Goal: Complete application form

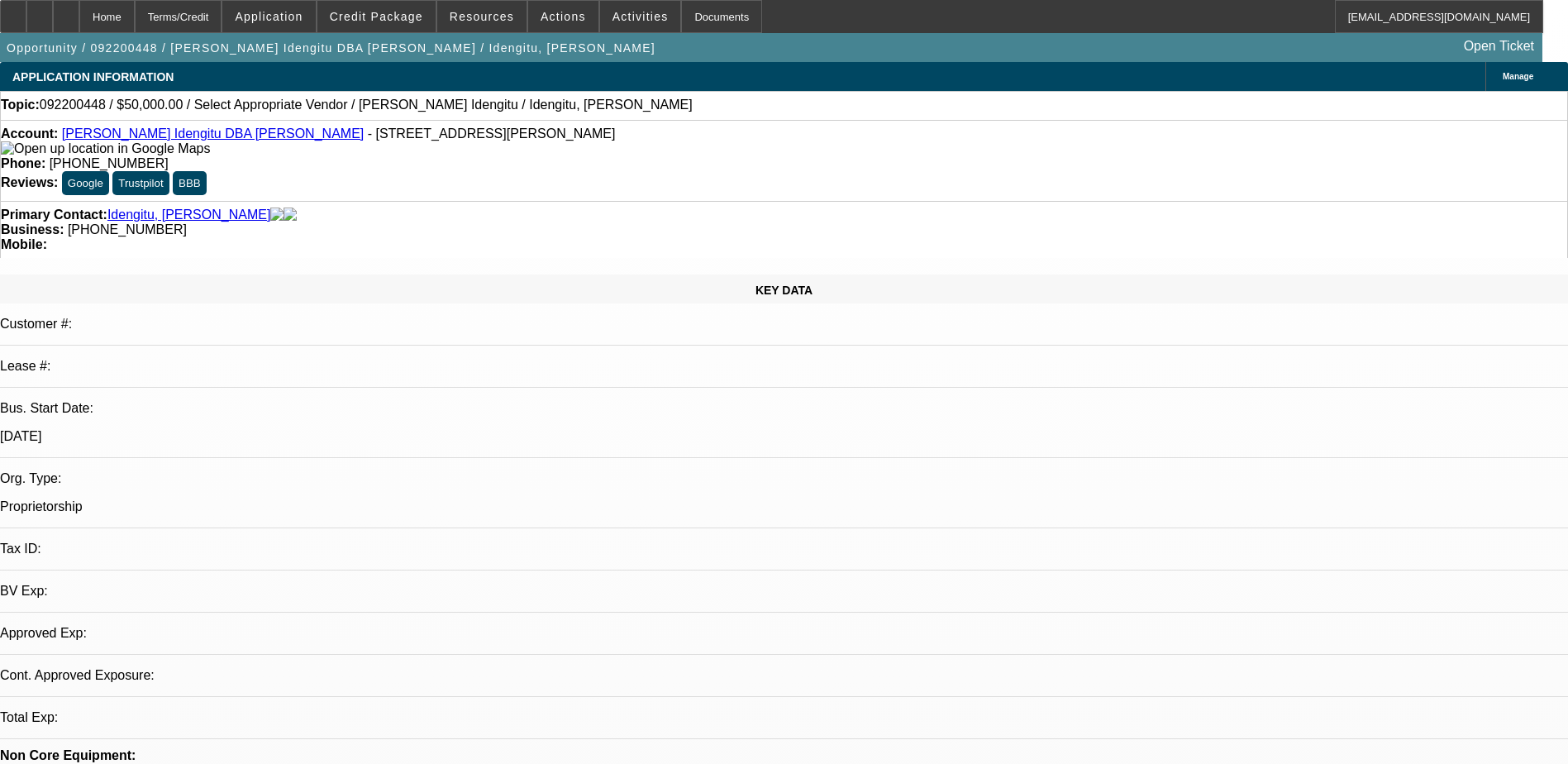
select select "0"
select select "2"
select select "0.1"
select select "1"
select select "2"
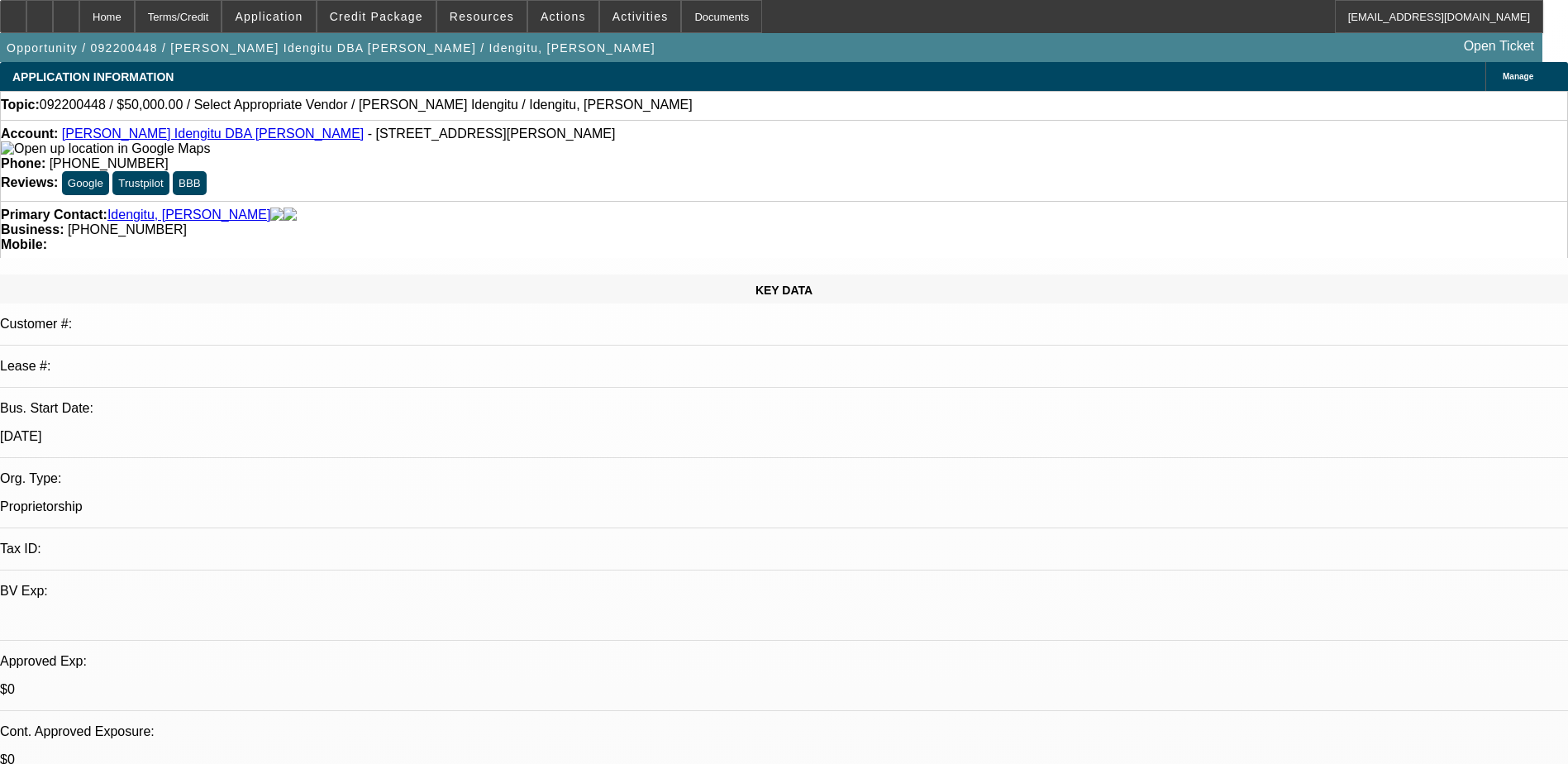
select select "4"
click at [302, 17] on span "Application" at bounding box center [268, 17] width 68 height 13
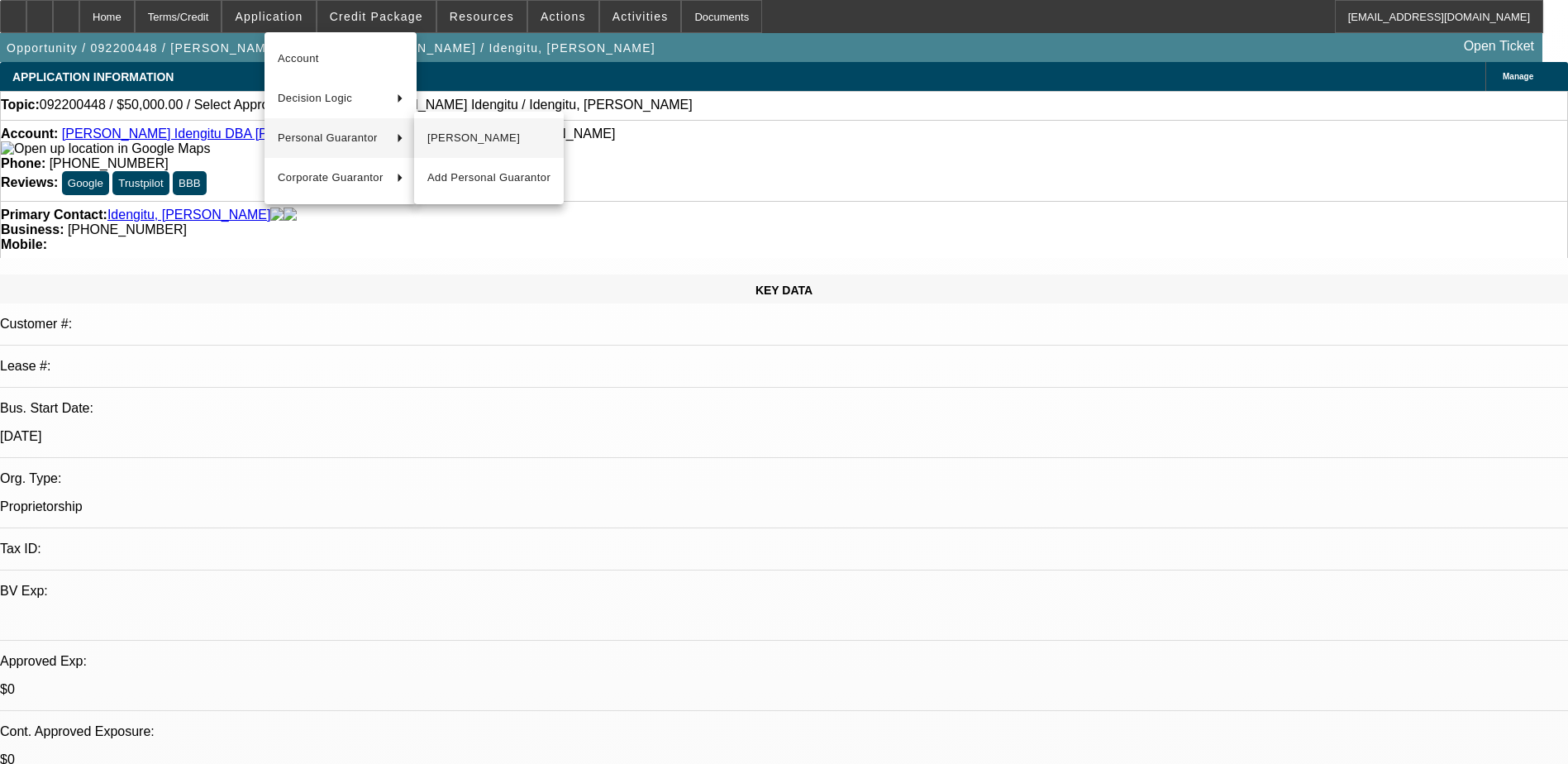
click at [466, 146] on span "[PERSON_NAME]" at bounding box center [489, 138] width 123 height 20
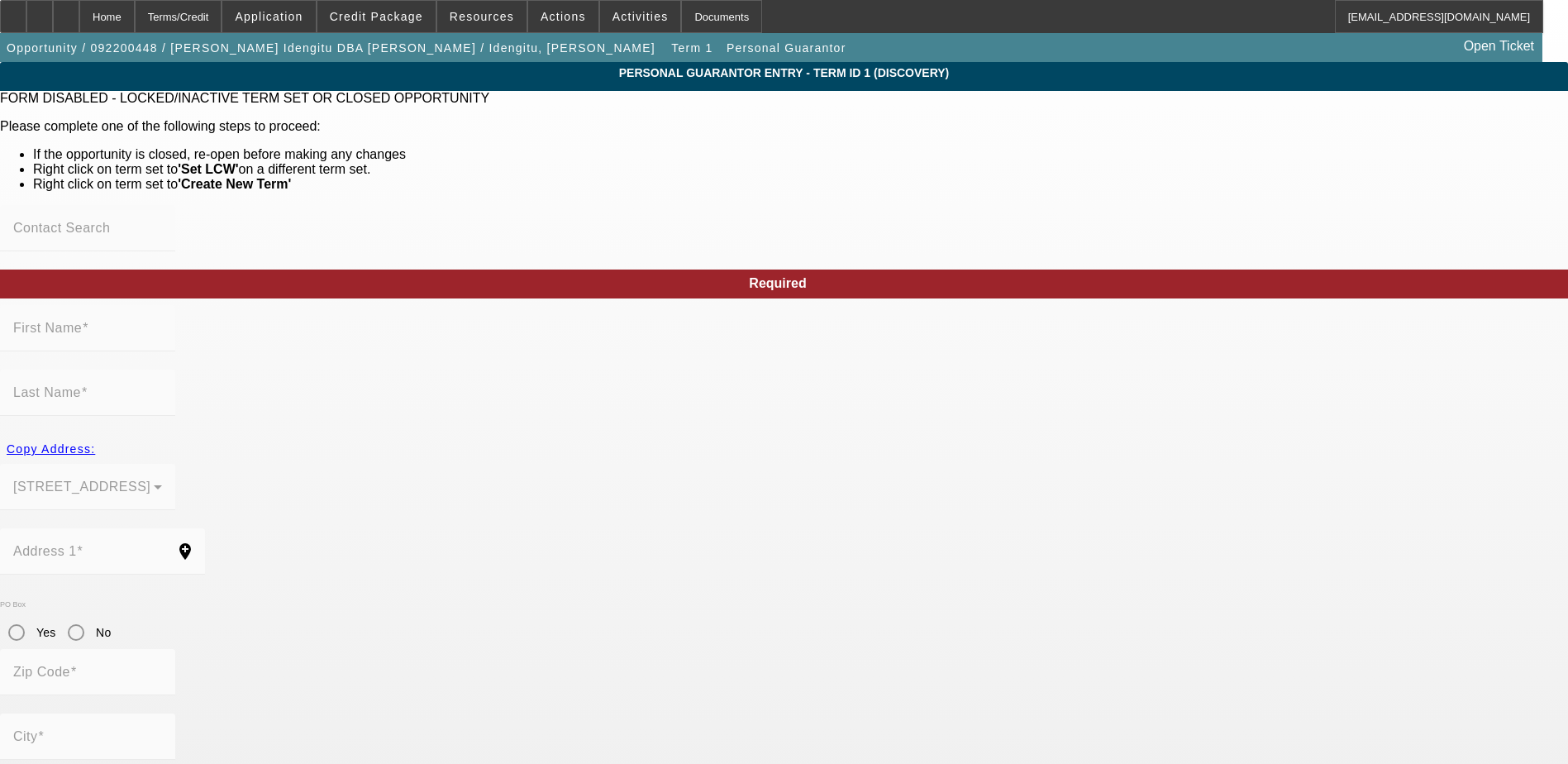
type input "[PERSON_NAME]"
type input "Idengitu"
type input "[STREET_ADDRESS]"
radio input "true"
type input "75089"
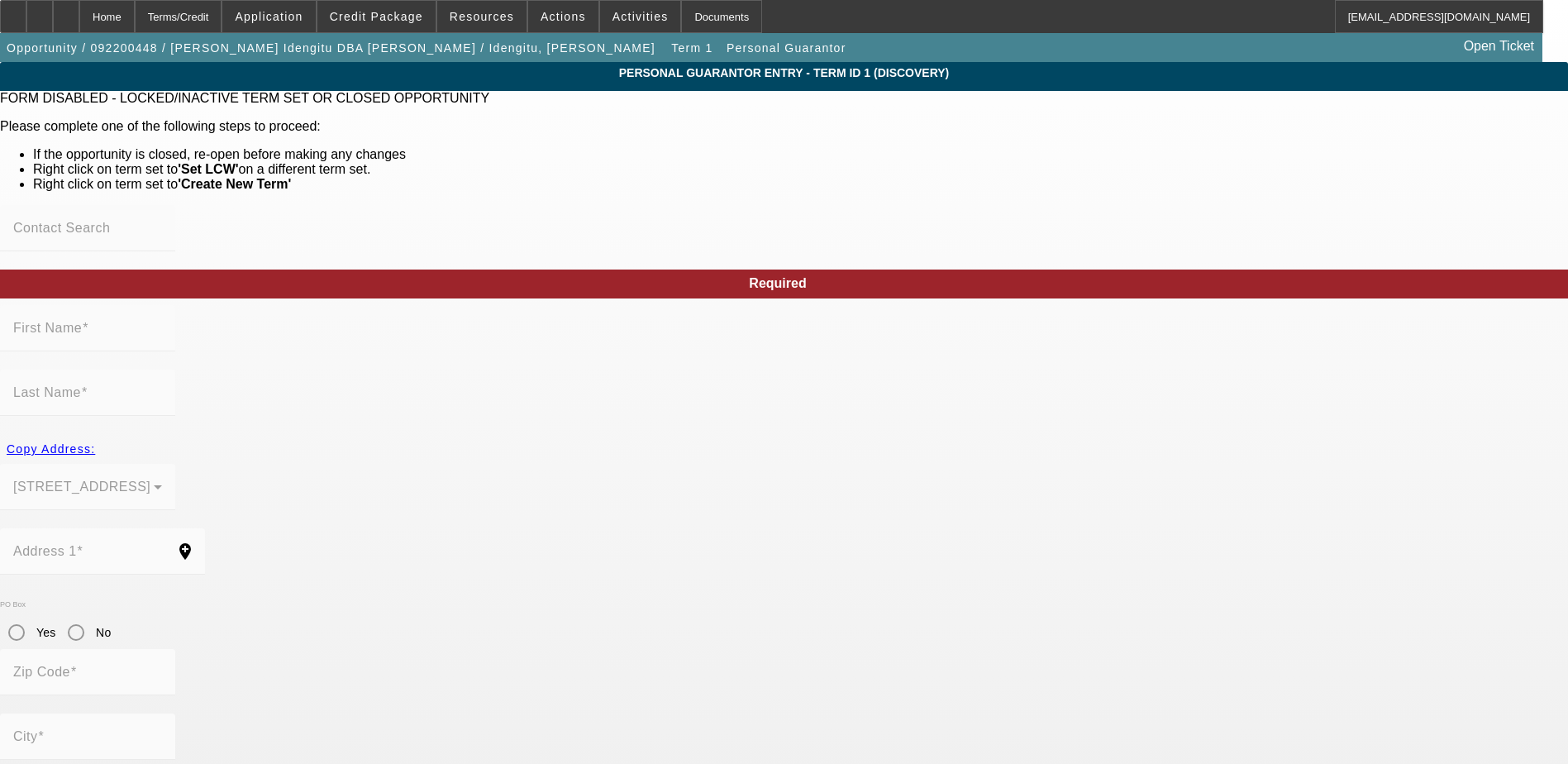
type input "[PERSON_NAME]"
type input "[PHONE_NUMBER]"
type input "100"
type input "632-58-6942"
type input "[EMAIL_ADDRESS][DOMAIN_NAME]"
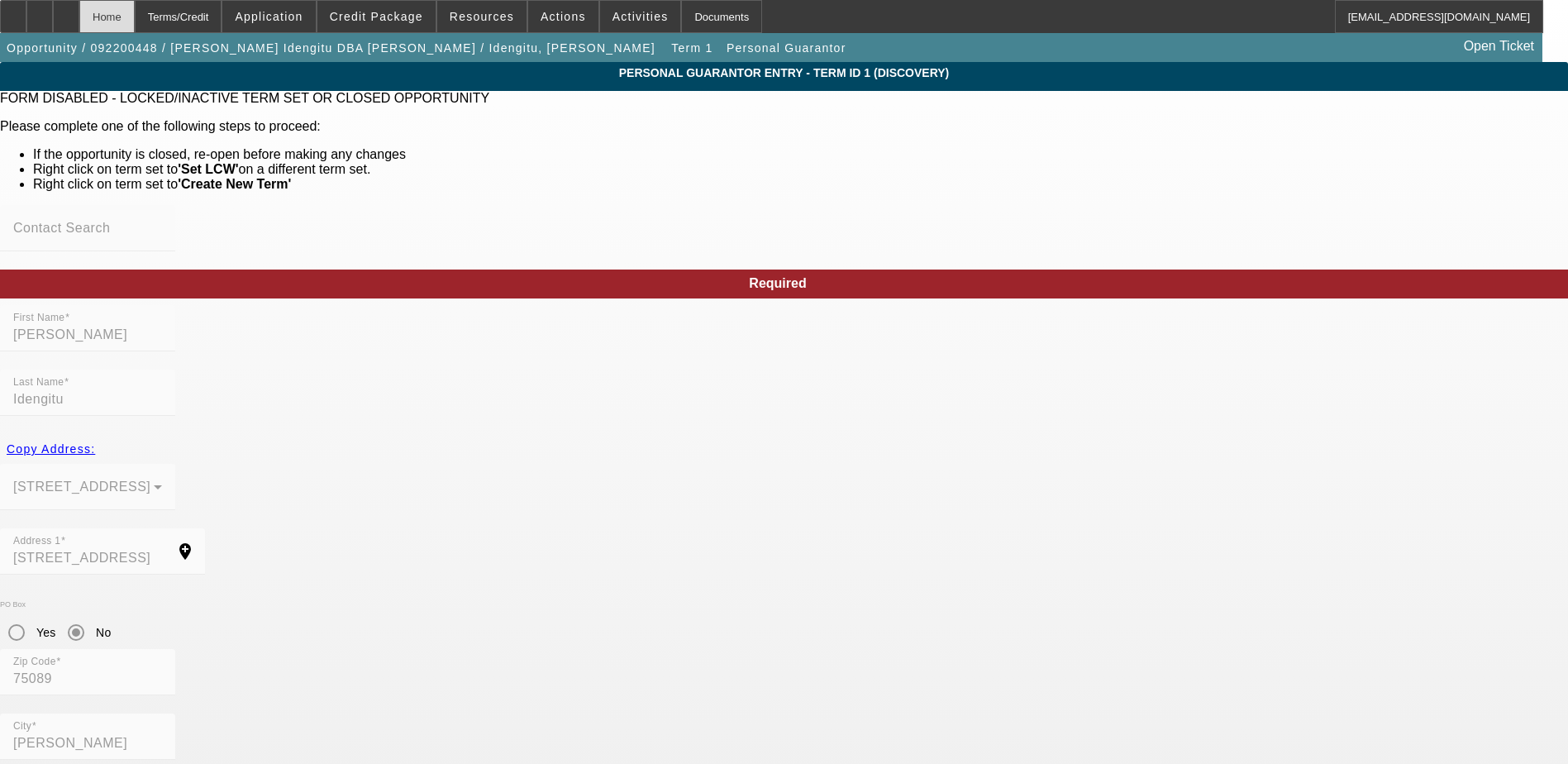
click at [135, 19] on div "Home" at bounding box center [107, 17] width 55 height 33
